Goal: Task Accomplishment & Management: Manage account settings

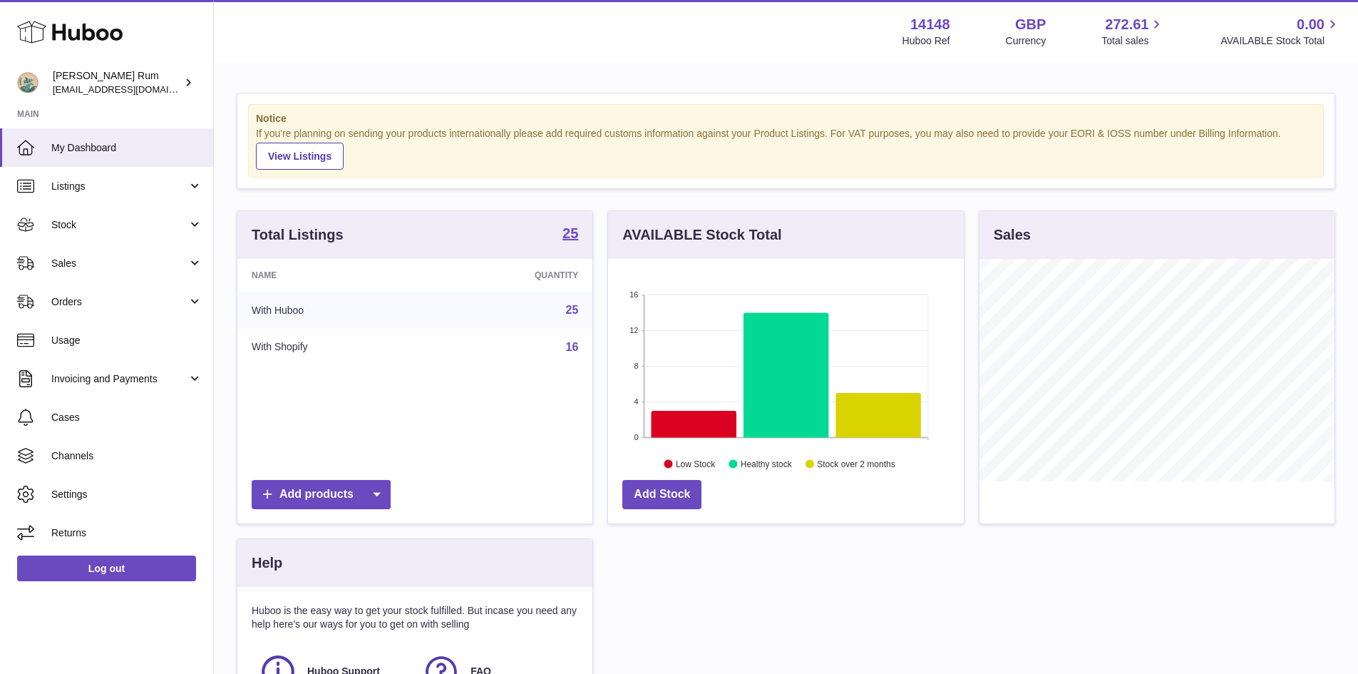
scroll to position [222, 356]
click at [137, 224] on span "Stock" at bounding box center [119, 225] width 136 height 14
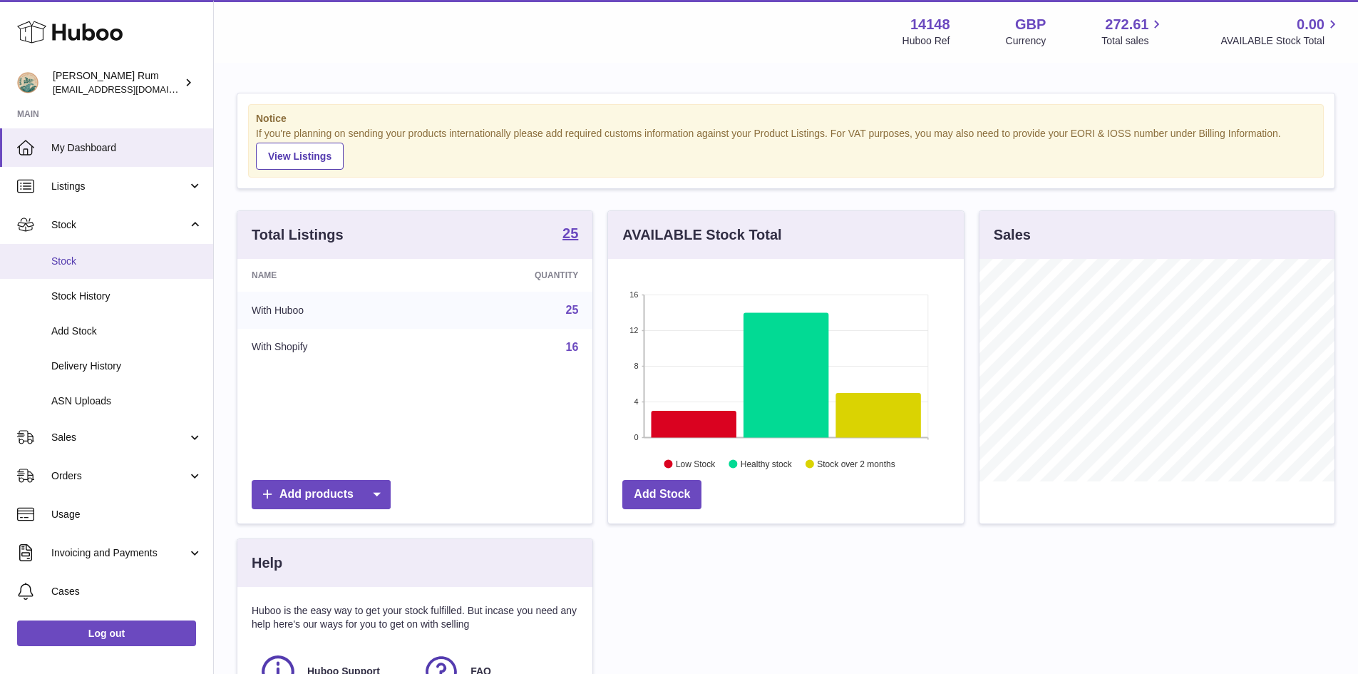
click at [124, 254] on span "Stock" at bounding box center [126, 261] width 151 height 14
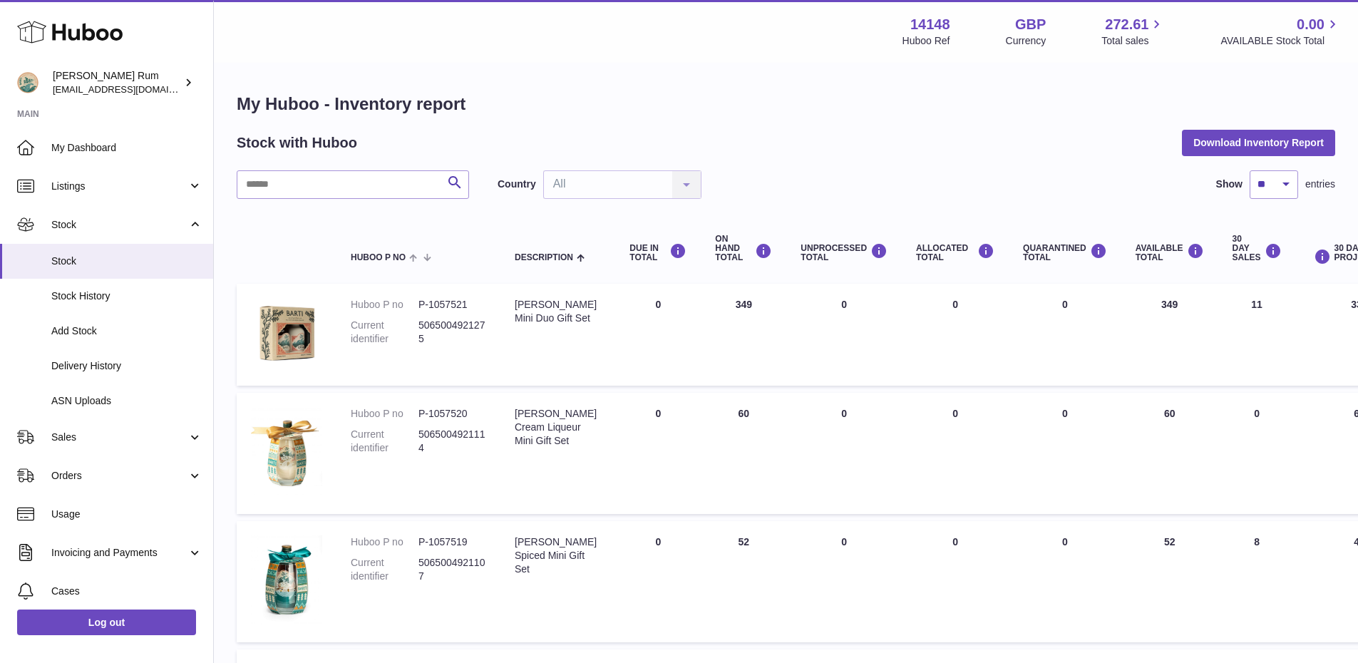
click at [880, 61] on div "Menu Huboo 14148 Huboo Ref GBP Currency 272.61 Total sales 0.00 AVAILABLE Stock…" at bounding box center [786, 31] width 1144 height 63
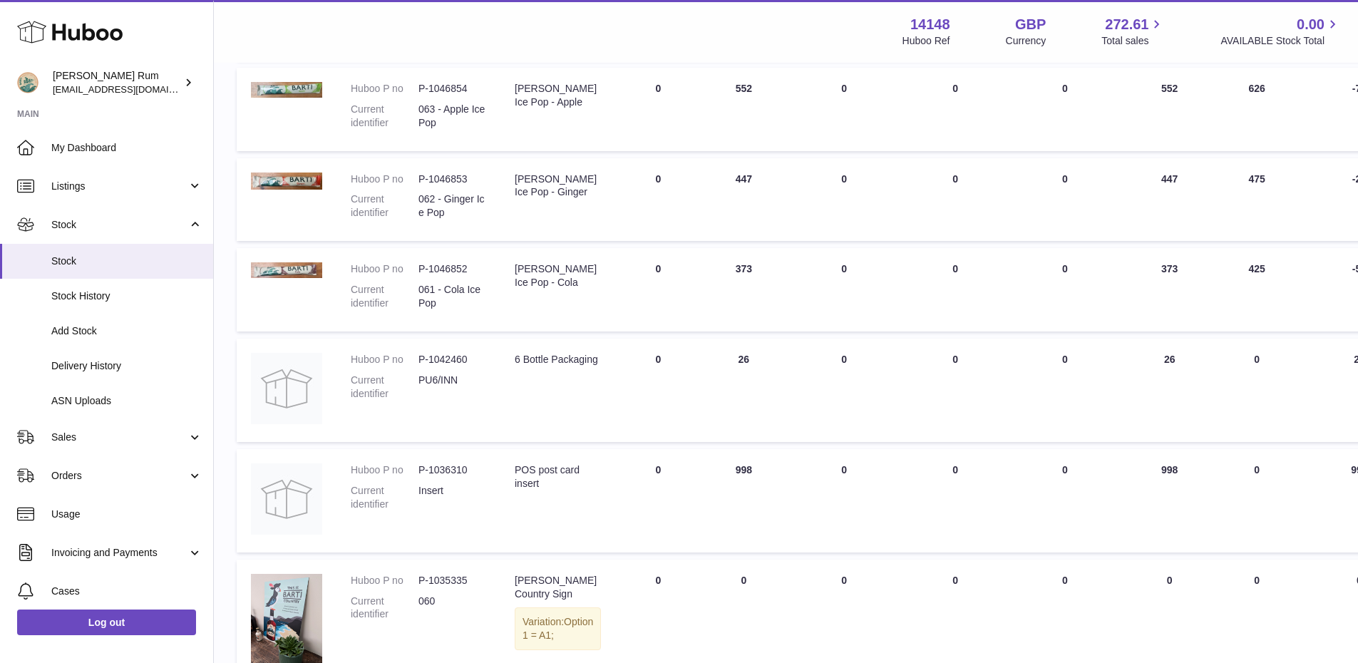
scroll to position [855, 0]
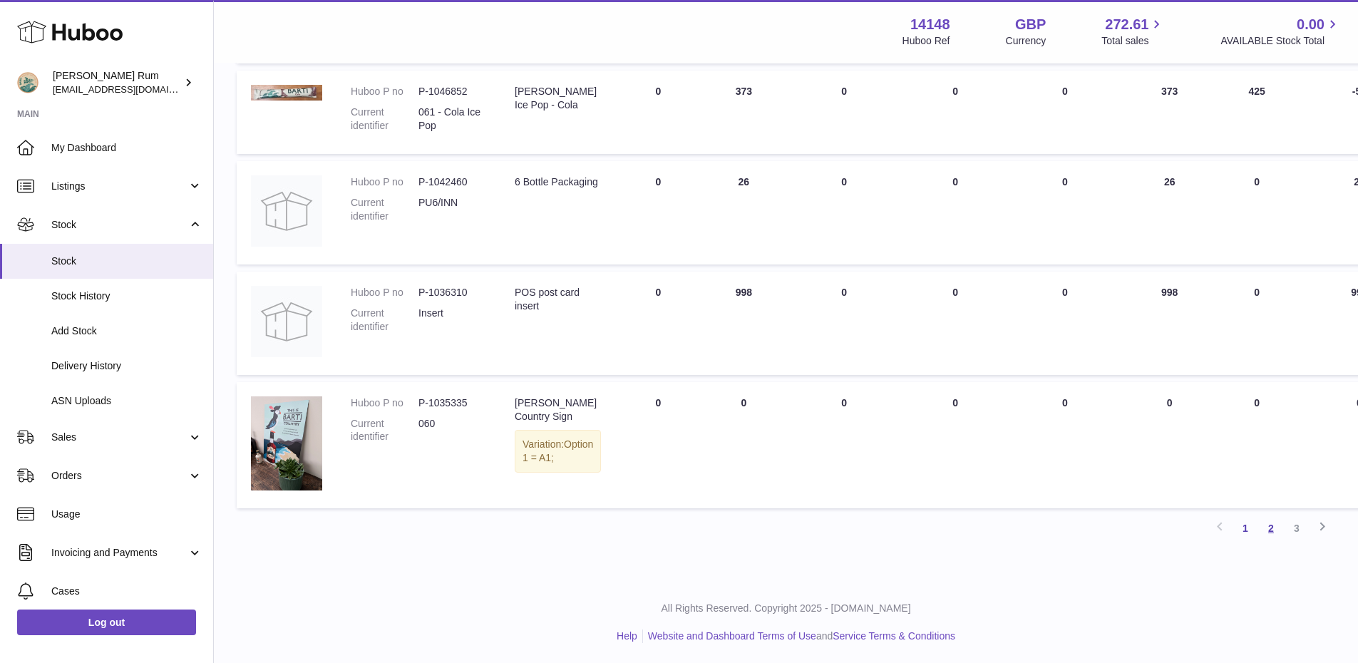
click at [1276, 528] on link "2" at bounding box center [1271, 528] width 26 height 26
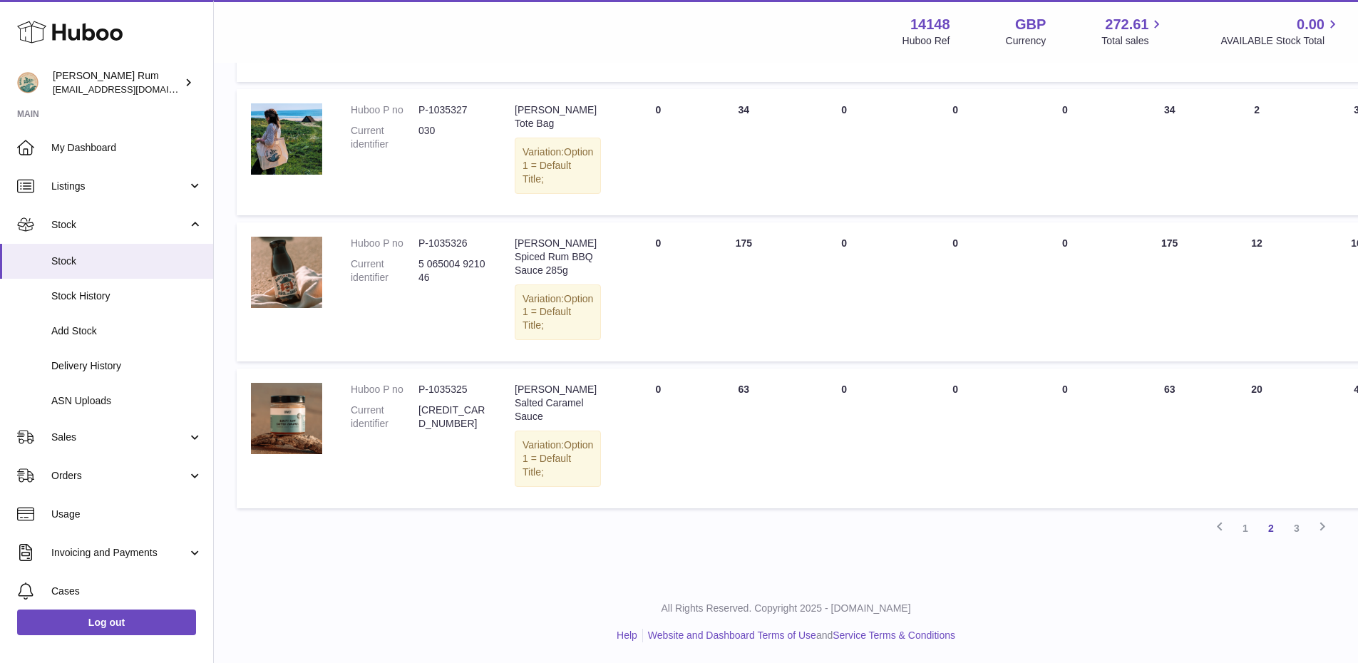
scroll to position [1249, 0]
click at [1293, 527] on link "3" at bounding box center [1297, 528] width 26 height 26
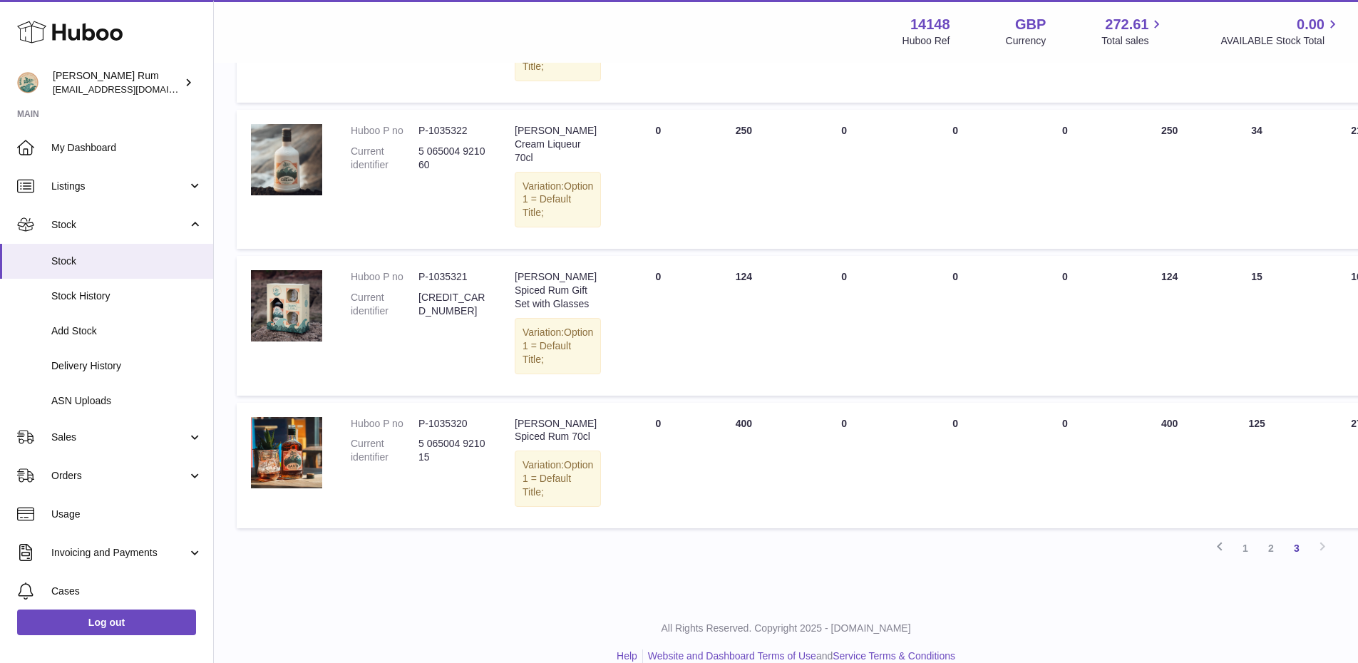
scroll to position [492, 0]
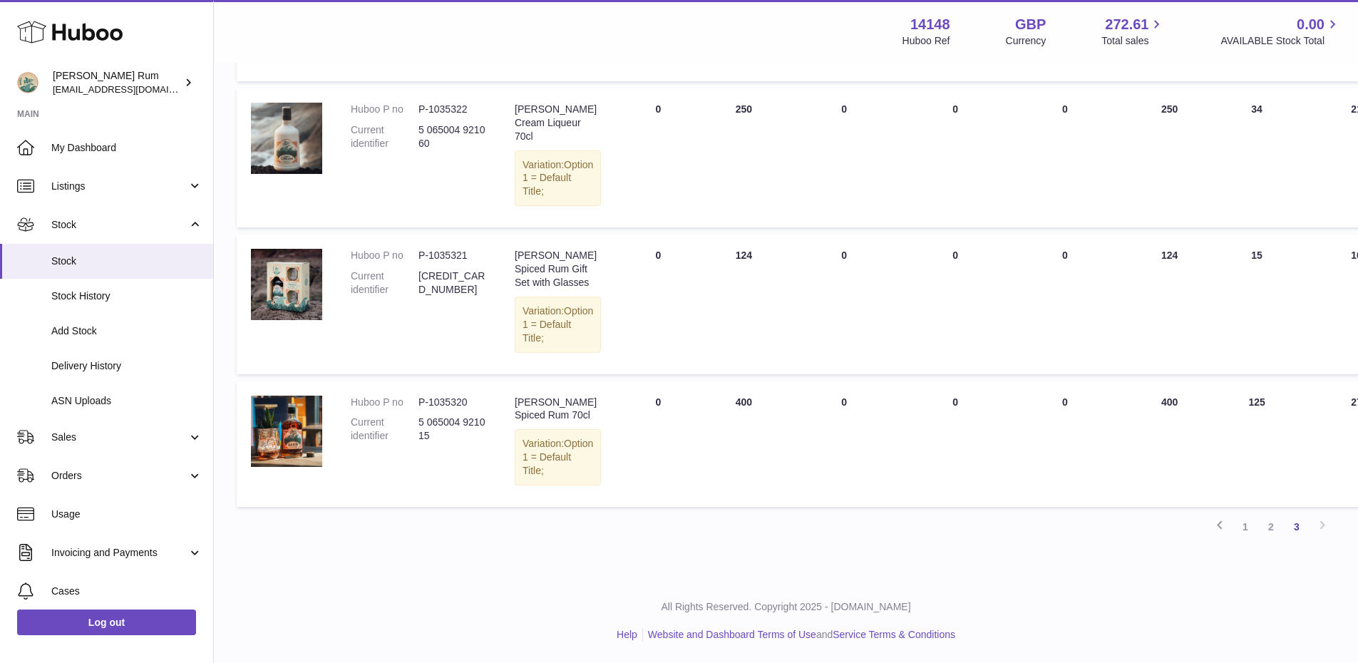
click at [1012, 604] on div "All Rights Reserved. Copyright 2025 - Huboo.co.uk Help Website and Dashboard Te…" at bounding box center [786, 621] width 1144 height 84
